Goal: Task Accomplishment & Management: Complete application form

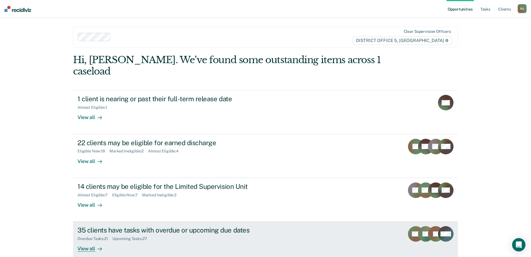
click at [87, 241] on div "View all" at bounding box center [93, 246] width 31 height 11
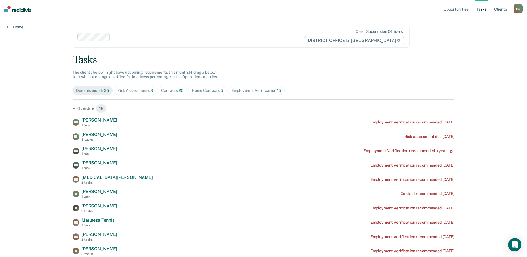
click at [130, 89] on div "Risk Assessments 3" at bounding box center [135, 90] width 36 height 5
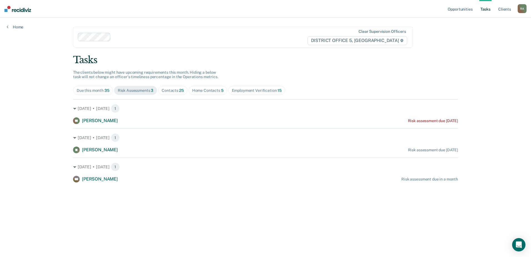
click at [170, 91] on div "Contacts 25" at bounding box center [173, 90] width 22 height 5
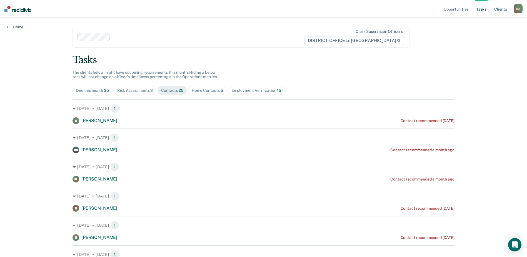
click at [202, 89] on div "Home Contacts 5" at bounding box center [207, 90] width 31 height 5
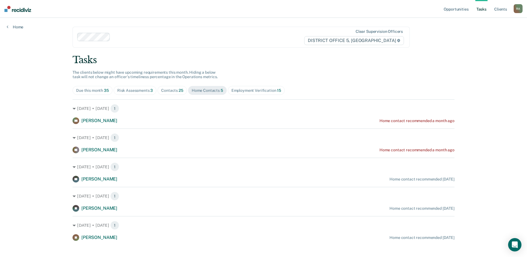
click at [264, 89] on div "Employment Verification 15" at bounding box center [256, 90] width 50 height 5
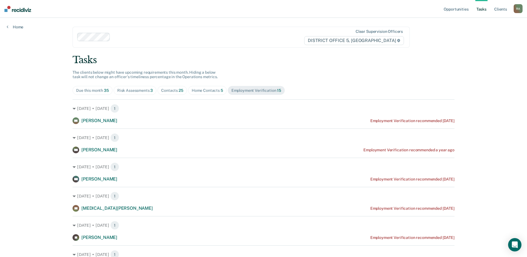
click at [96, 91] on div "Due this month 35" at bounding box center [92, 90] width 33 height 5
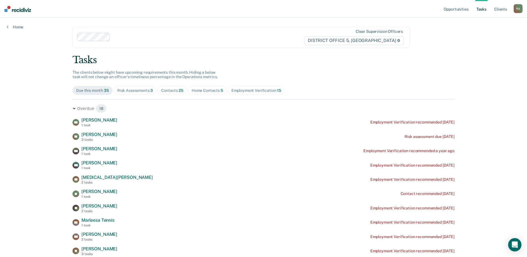
click at [141, 93] on div "Risk Assessments 3" at bounding box center [135, 90] width 36 height 5
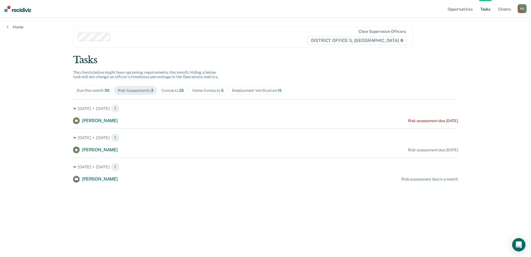
click at [206, 91] on div "Home Contacts 5" at bounding box center [207, 90] width 31 height 5
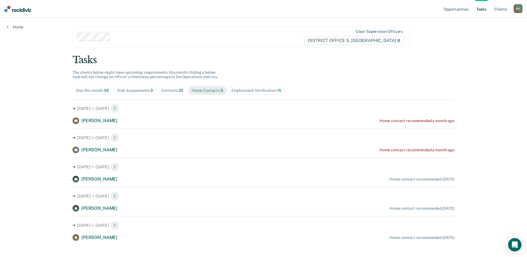
click at [166, 89] on div "Contacts 25" at bounding box center [172, 90] width 22 height 5
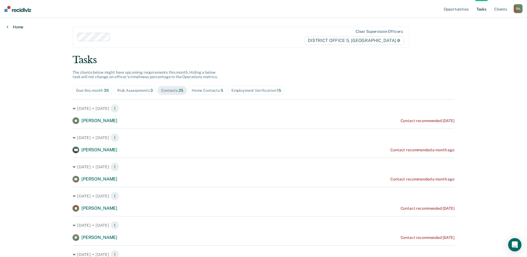
click at [19, 28] on link "Home" at bounding box center [15, 26] width 17 height 5
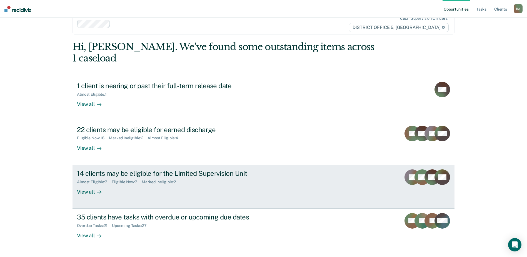
scroll to position [19, 0]
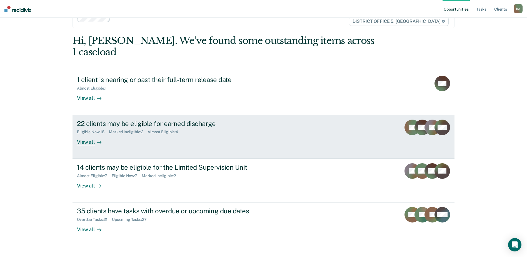
click at [123, 119] on div "22 clients may be eligible for earned discharge" at bounding box center [174, 123] width 195 height 8
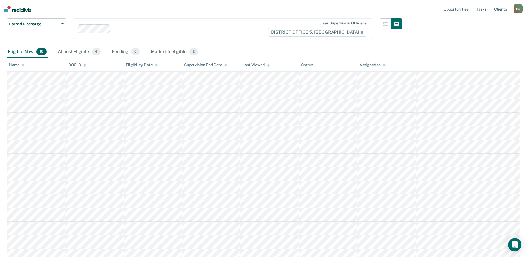
scroll to position [56, 0]
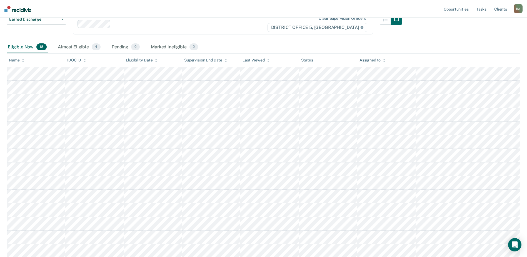
click at [225, 61] on icon at bounding box center [226, 61] width 3 height 4
click at [225, 59] on icon at bounding box center [226, 61] width 3 height 4
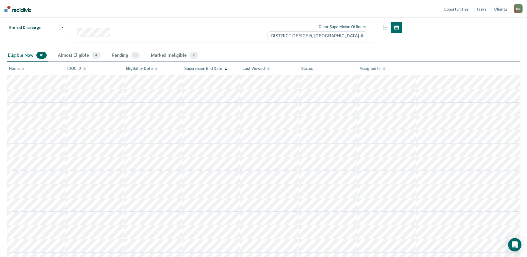
scroll to position [40, 0]
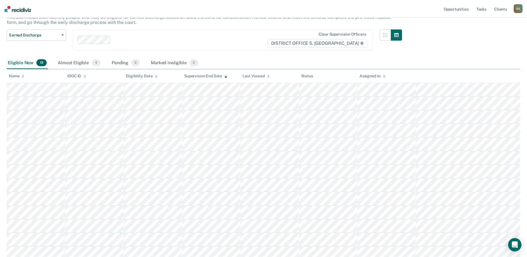
scroll to position [19, 0]
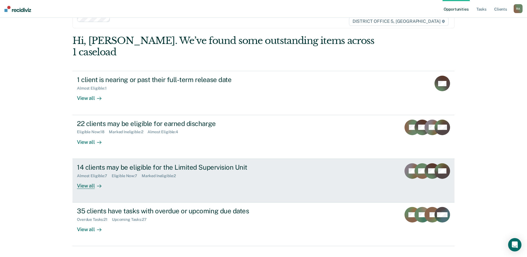
click at [89, 178] on div "View all" at bounding box center [92, 183] width 31 height 11
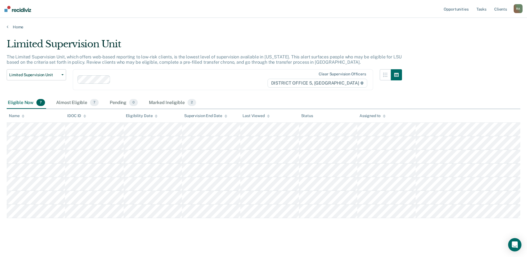
click at [27, 101] on div "Eligible Now 7" at bounding box center [26, 103] width 39 height 12
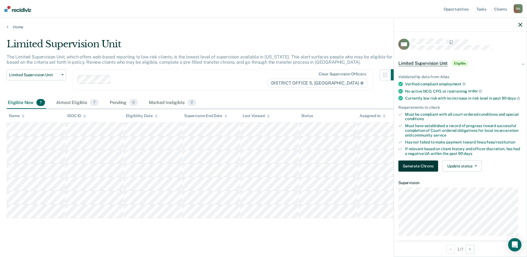
click at [417, 170] on button "Generate Chrono" at bounding box center [418, 165] width 40 height 11
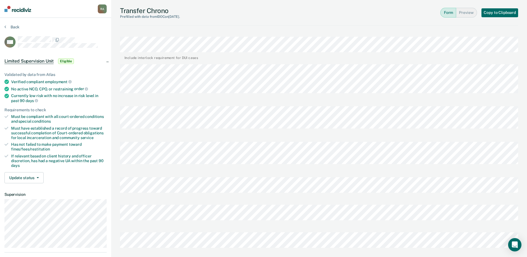
click at [451, 15] on button "Form" at bounding box center [448, 13] width 16 height 10
click at [492, 11] on button "Copy to Clipboard" at bounding box center [500, 12] width 37 height 9
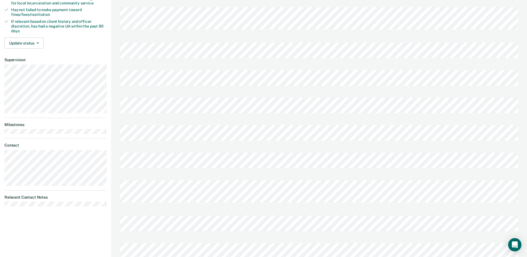
scroll to position [139, 0]
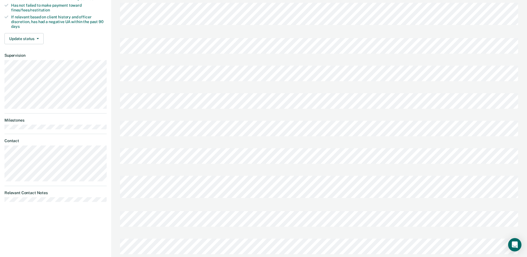
click at [169, 116] on div at bounding box center [319, 130] width 398 height 28
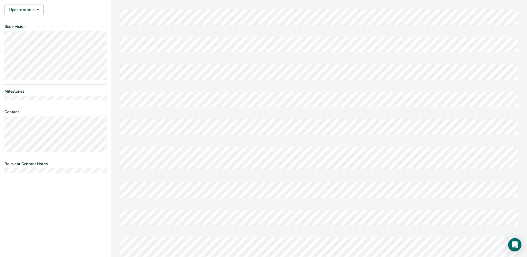
scroll to position [210, 0]
